Goal: Find specific page/section: Find specific page/section

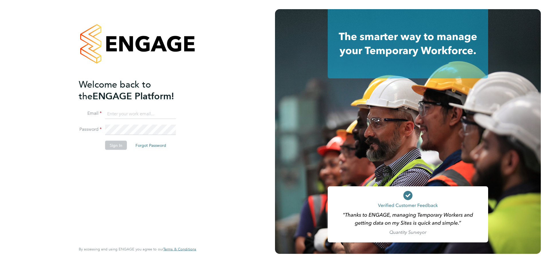
type input "lucas.maxwell@aliceroserecruitment.com"
click at [119, 145] on button "Sign In" at bounding box center [116, 145] width 22 height 9
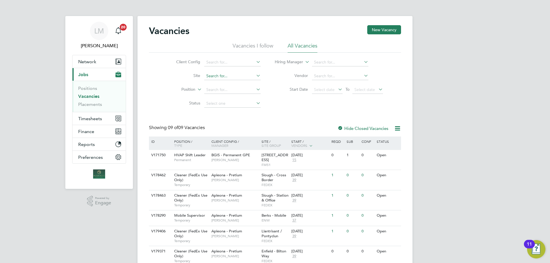
click at [217, 72] on input at bounding box center [232, 76] width 56 height 8
click at [224, 60] on input at bounding box center [232, 62] width 56 height 8
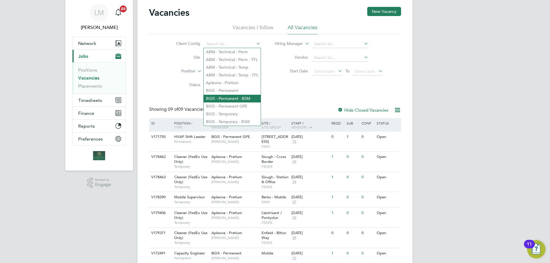
scroll to position [29, 0]
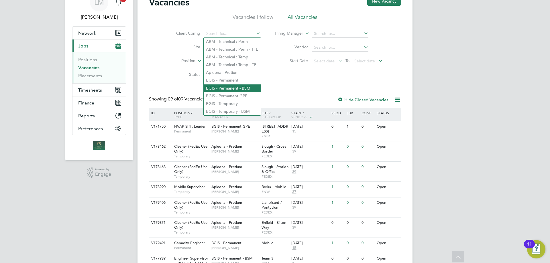
click at [232, 85] on li "BGIS - Permanent - BSM" at bounding box center [232, 89] width 57 height 8
type input "BGIS - Permanent - BSM"
